Goal: Information Seeking & Learning: Learn about a topic

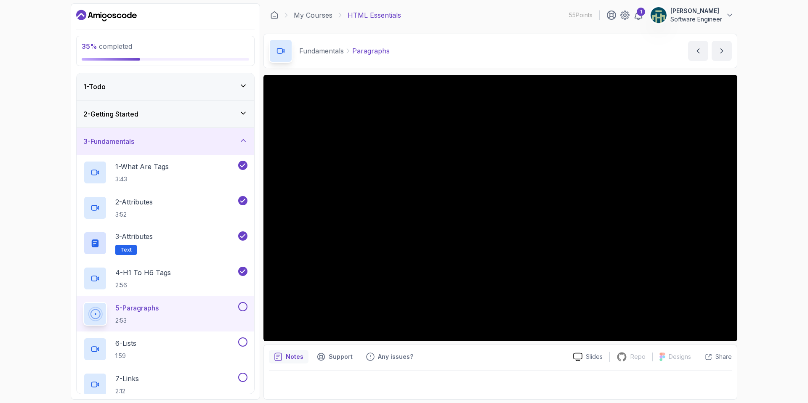
click at [188, 105] on div "2 - Getting Started" at bounding box center [166, 114] width 178 height 27
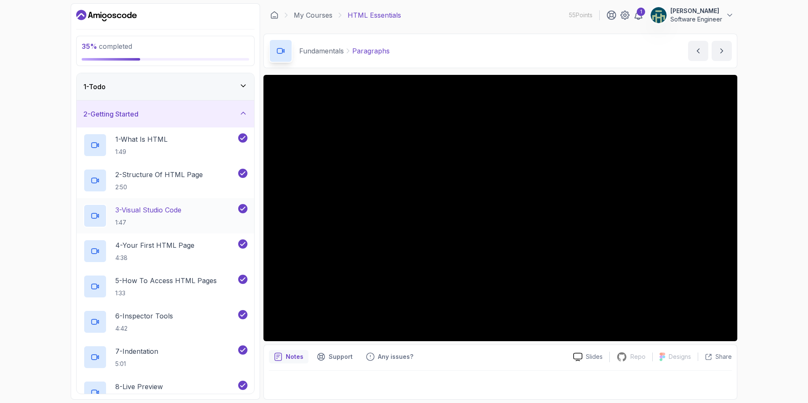
click at [191, 217] on div "3 - Visual Studio Code 1:47" at bounding box center [159, 216] width 153 height 24
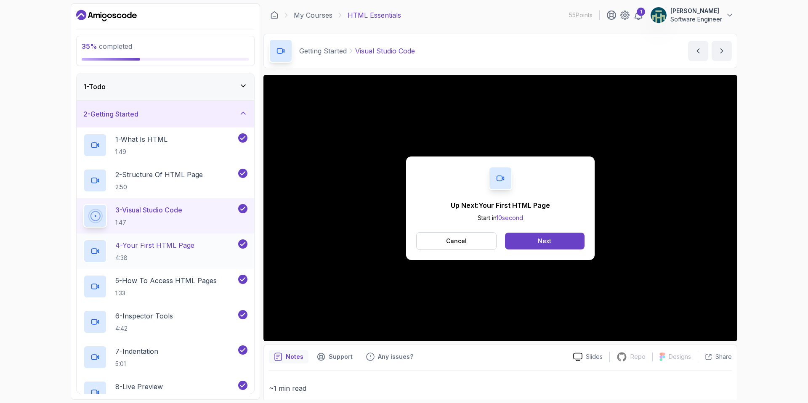
click at [164, 258] on p "4:38" at bounding box center [154, 258] width 79 height 8
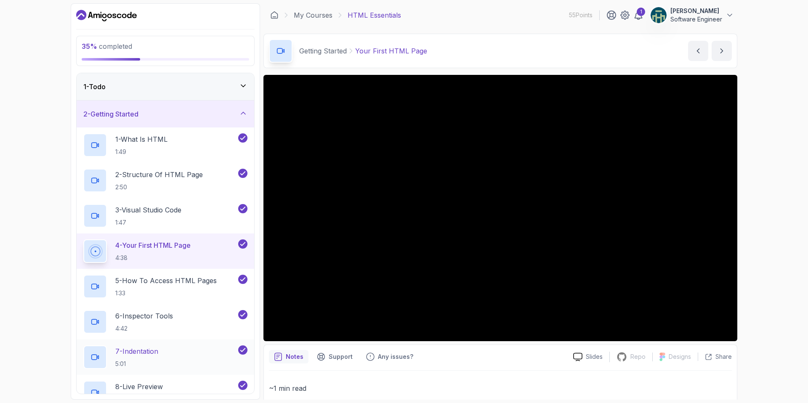
click at [146, 355] on p "7 - Indentation" at bounding box center [136, 351] width 43 height 10
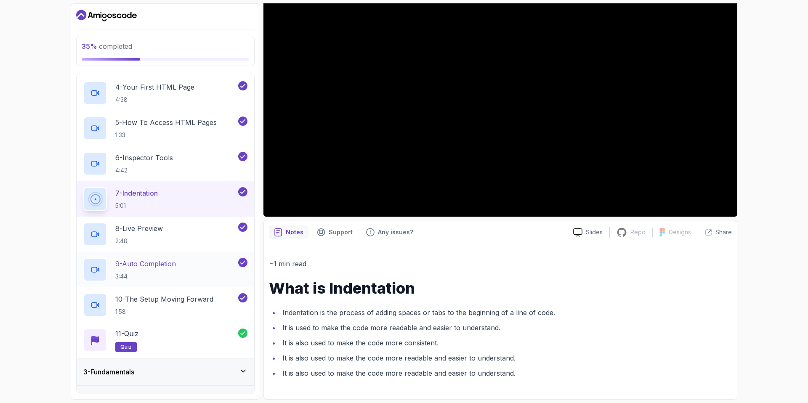
scroll to position [369, 0]
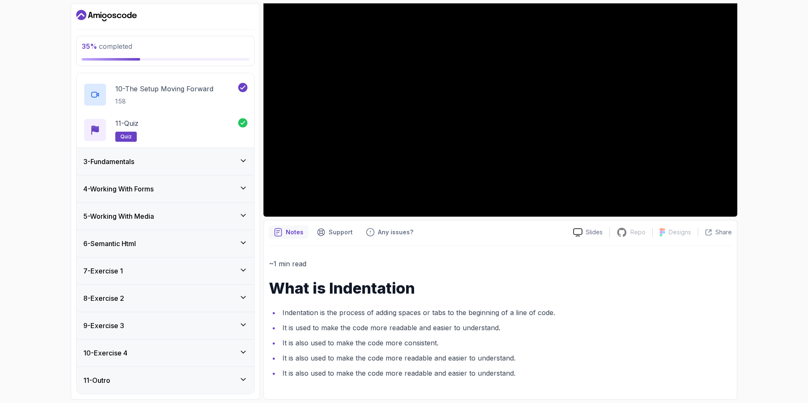
click at [183, 162] on div "3 - Fundamentals" at bounding box center [165, 161] width 164 height 10
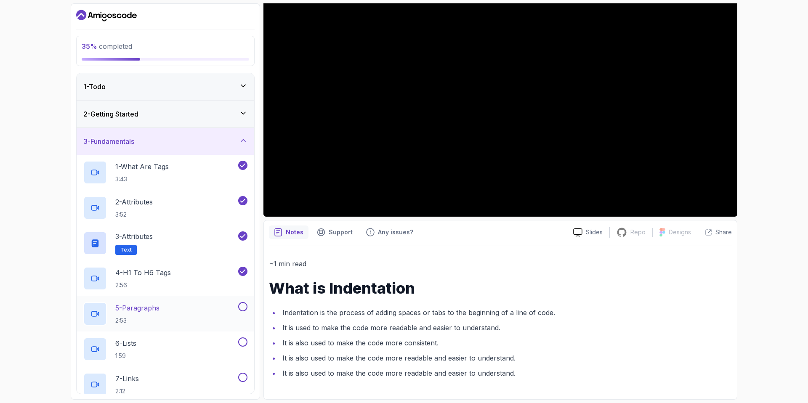
click at [159, 314] on h2 "5 - Paragraphs 2:53" at bounding box center [137, 314] width 44 height 22
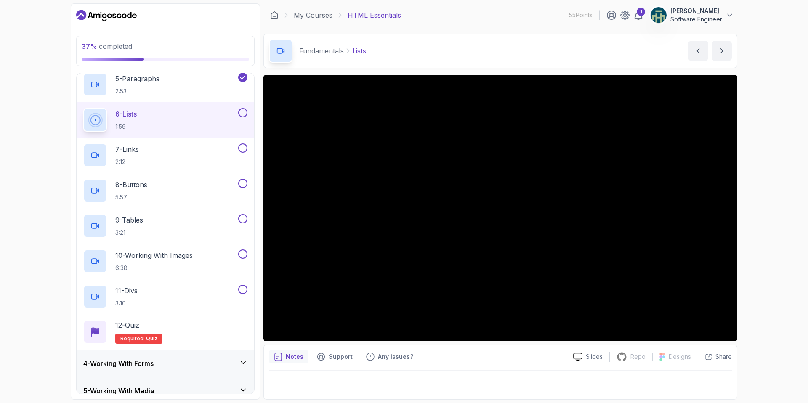
scroll to position [149, 0]
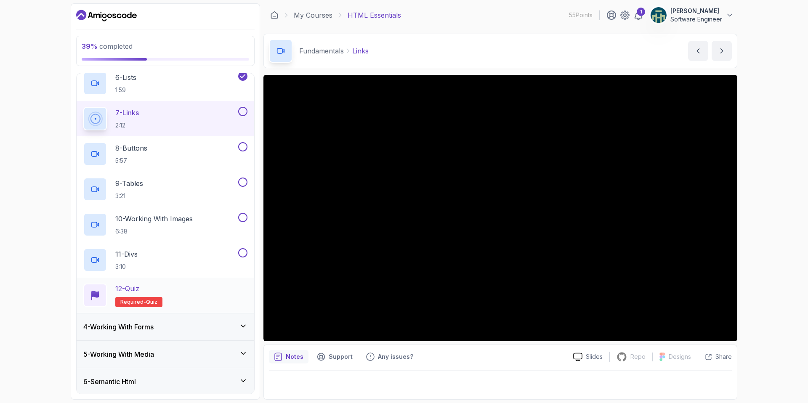
scroll to position [234, 0]
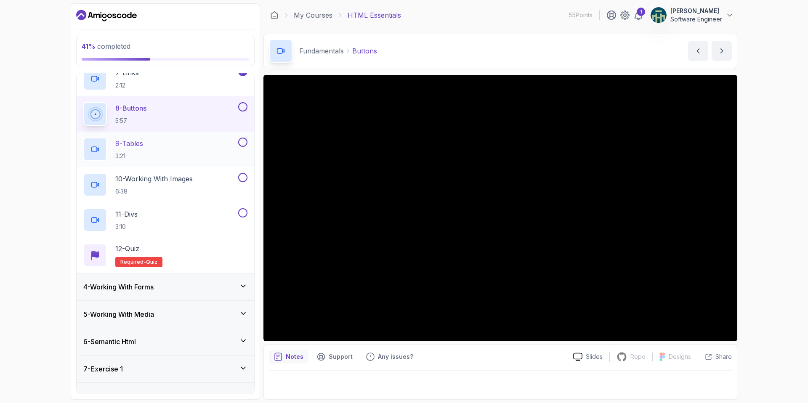
scroll to position [228, 0]
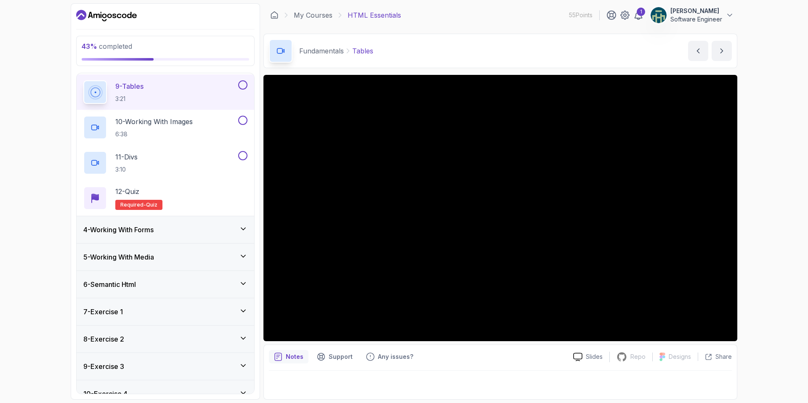
scroll to position [364, 0]
click at [207, 230] on div "4 - Working With Forms" at bounding box center [165, 229] width 164 height 10
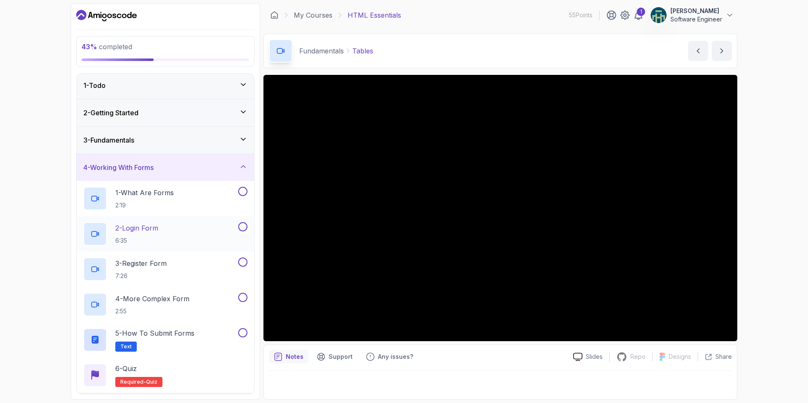
scroll to position [0, 0]
click at [189, 162] on div "4 - Working With Forms" at bounding box center [166, 169] width 178 height 27
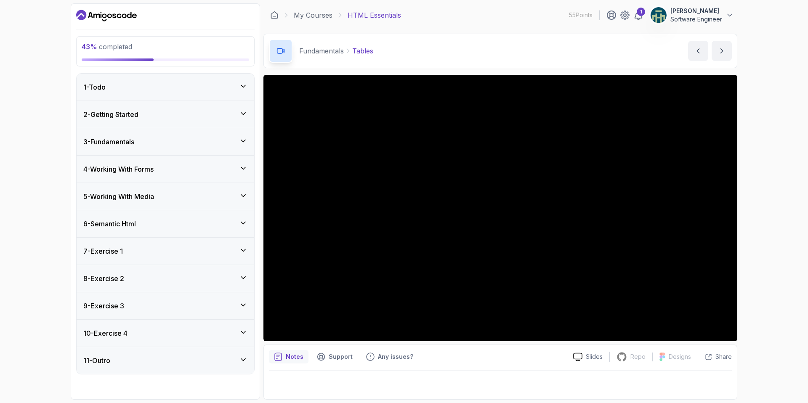
click at [186, 190] on div "5 - Working With Media" at bounding box center [166, 196] width 178 height 27
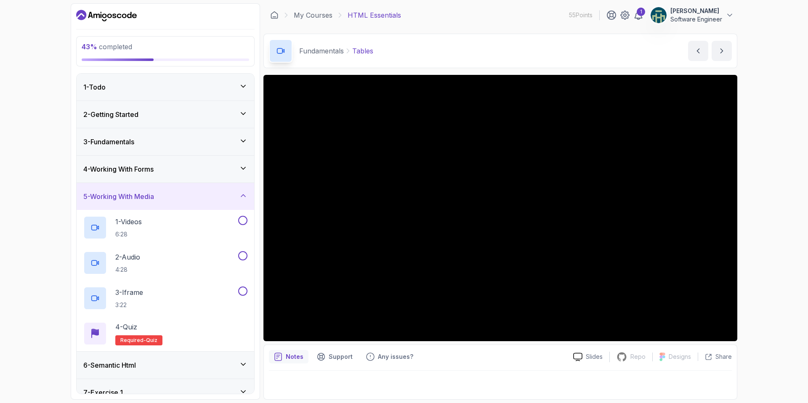
click at [188, 202] on div "5 - Working With Media" at bounding box center [166, 196] width 178 height 27
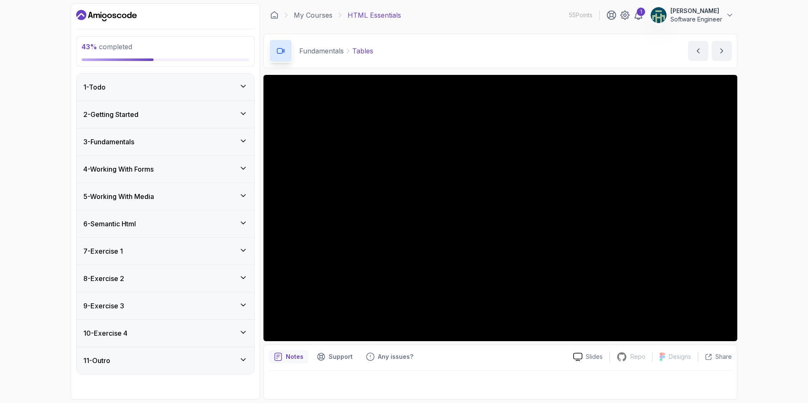
click at [180, 223] on div "6 - Semantic Html" at bounding box center [165, 224] width 164 height 10
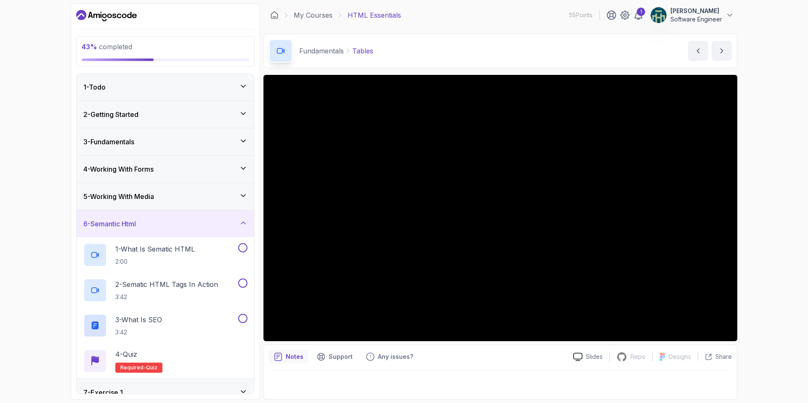
click at [180, 230] on div "6 - Semantic Html" at bounding box center [166, 223] width 178 height 27
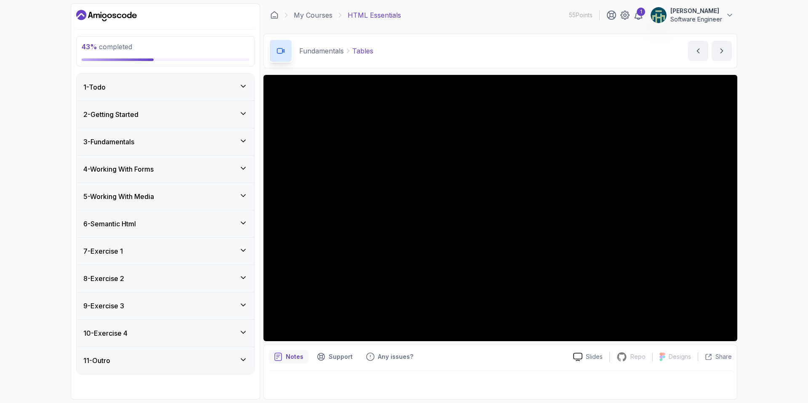
click at [175, 247] on div "7 - Exercise 1" at bounding box center [165, 251] width 164 height 10
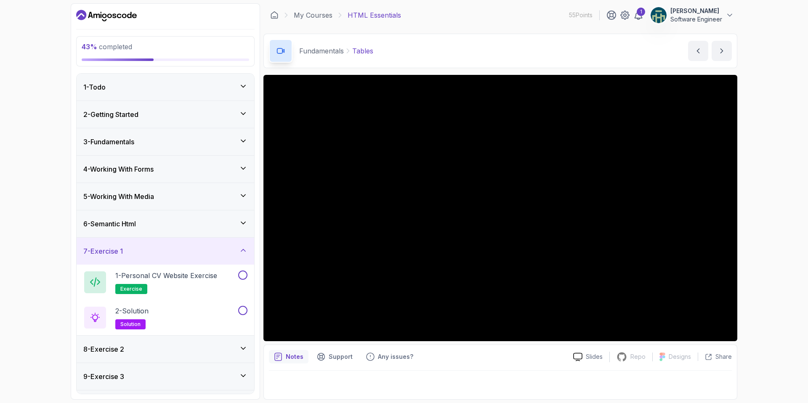
click at [174, 252] on div "7 - Exercise 1" at bounding box center [165, 251] width 164 height 10
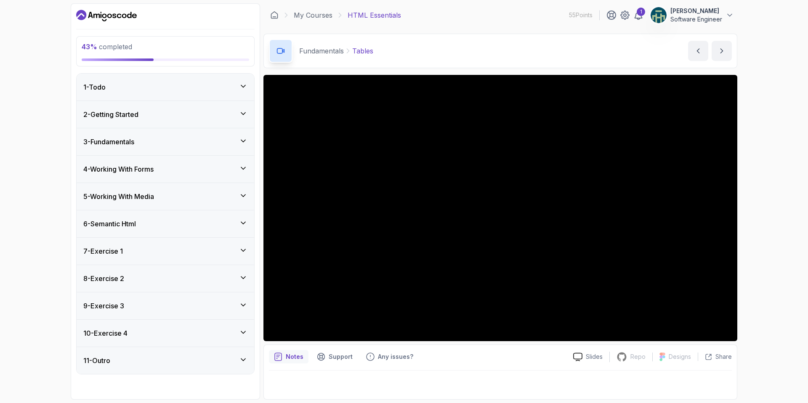
click at [170, 276] on div "8 - Exercise 2" at bounding box center [165, 278] width 164 height 10
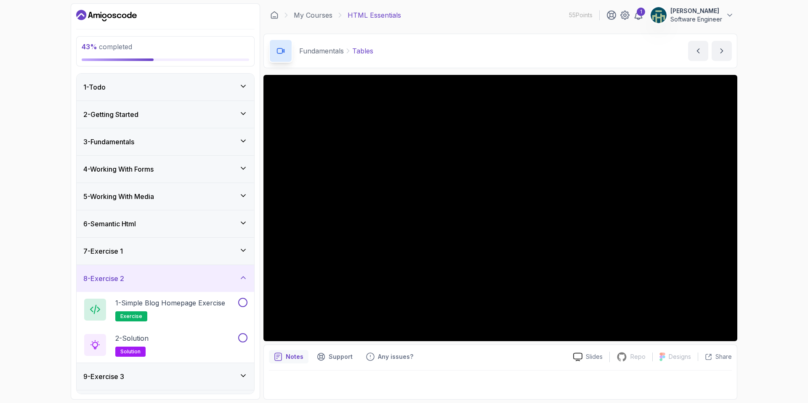
click at [182, 285] on div "8 - Exercise 2" at bounding box center [166, 278] width 178 height 27
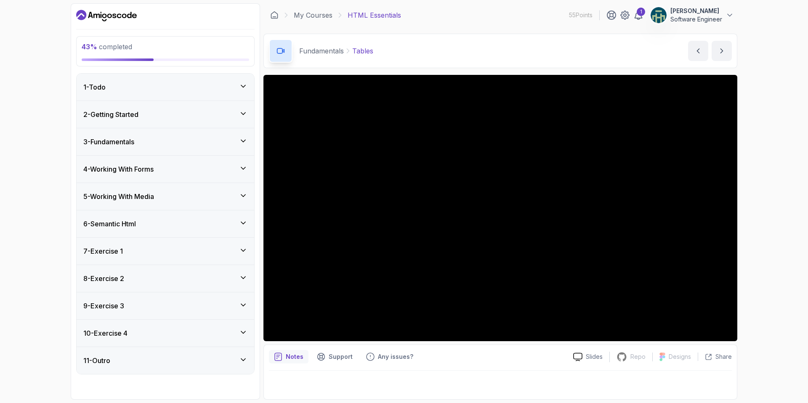
click at [177, 297] on div "9 - Exercise 3" at bounding box center [166, 305] width 178 height 27
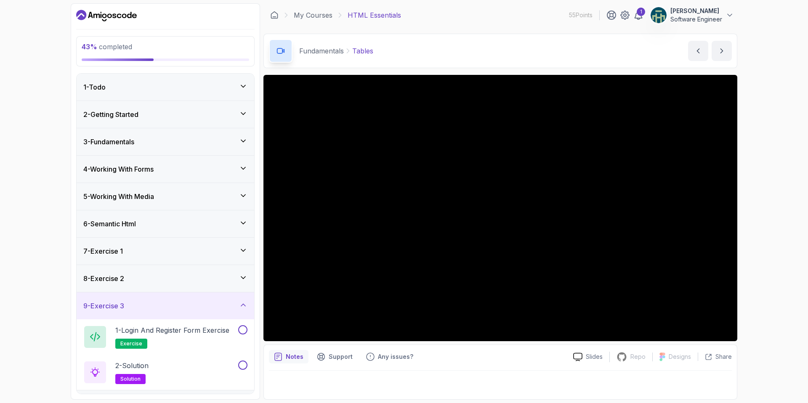
click at [175, 302] on div "9 - Exercise 3" at bounding box center [165, 306] width 164 height 10
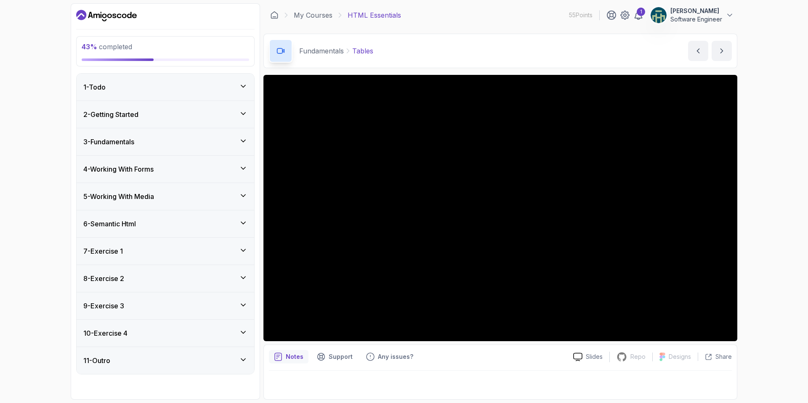
click at [176, 336] on div "10 - Exercise 4" at bounding box center [165, 333] width 164 height 10
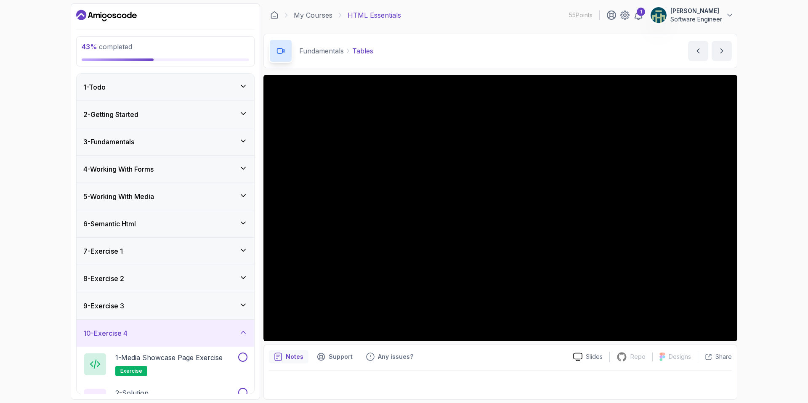
click at [176, 336] on div "10 - Exercise 4" at bounding box center [165, 333] width 164 height 10
